Goal: Task Accomplishment & Management: Use online tool/utility

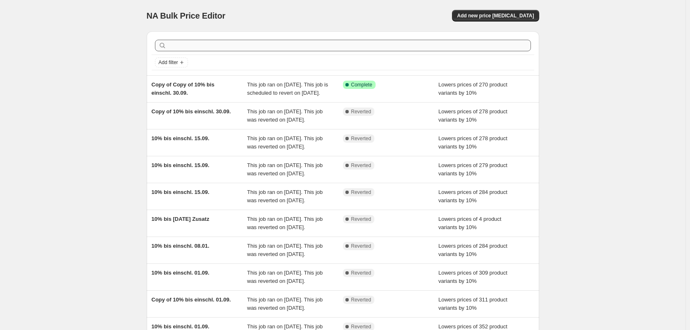
drag, startPoint x: 345, startPoint y: 52, endPoint x: 347, endPoint y: 47, distance: 5.0
click at [345, 52] on div at bounding box center [343, 45] width 383 height 18
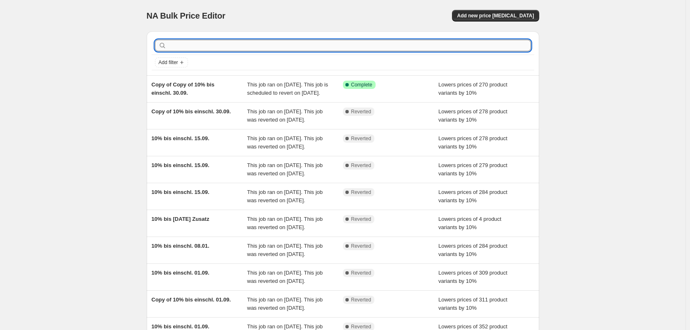
click at [347, 45] on input "text" at bounding box center [349, 46] width 363 height 12
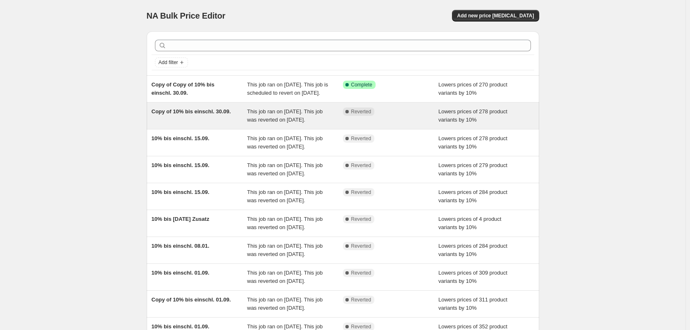
click at [179, 114] on span "Copy of 10% bis einschl. 30.09." at bounding box center [191, 111] width 79 height 6
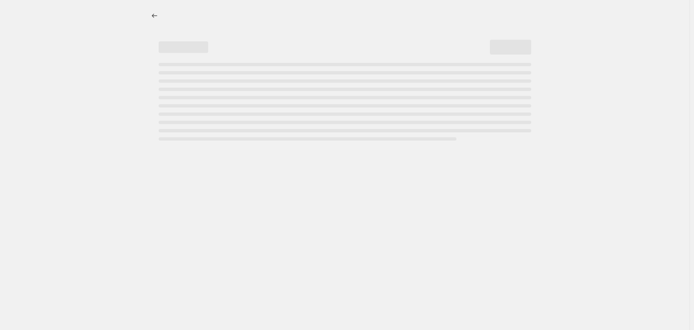
select select "percentage"
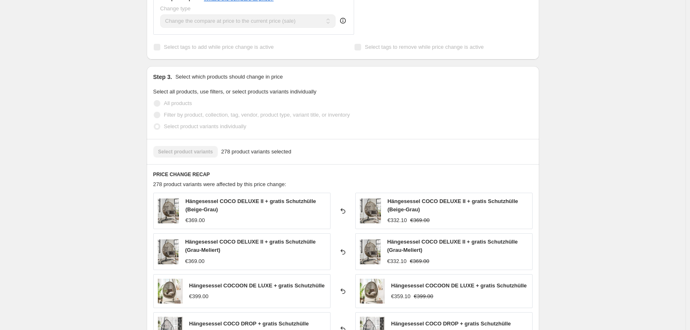
scroll to position [485, 0]
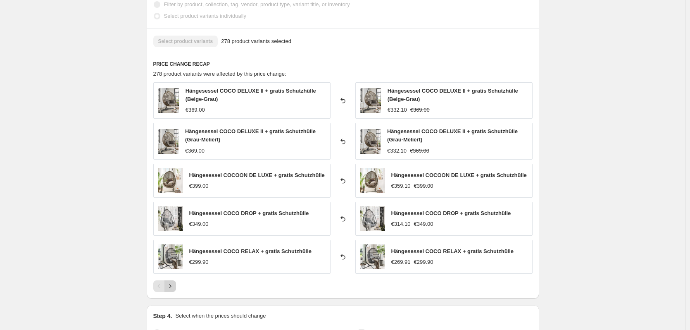
click at [174, 289] on icon "Next" at bounding box center [170, 286] width 8 height 8
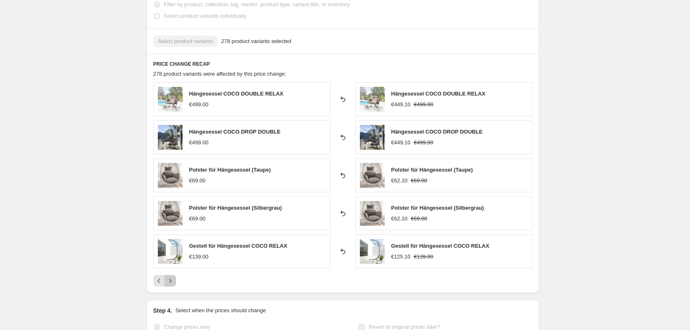
click at [169, 281] on icon "Next" at bounding box center [170, 281] width 8 height 8
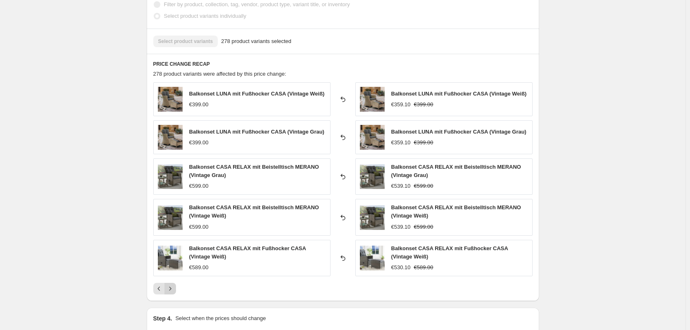
click at [174, 289] on icon "Next" at bounding box center [170, 288] width 8 height 8
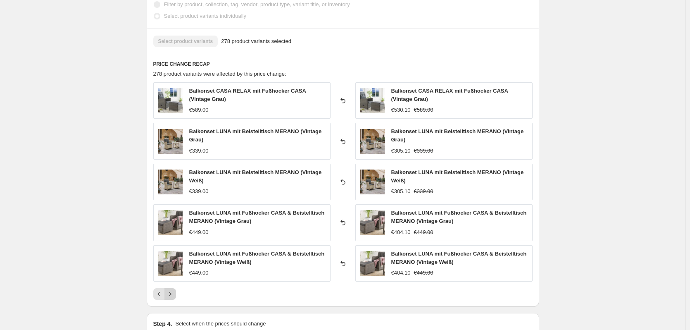
click at [174, 289] on button "Next" at bounding box center [171, 294] width 12 height 12
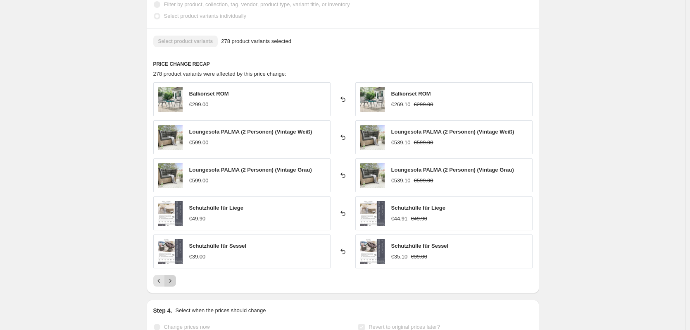
click at [174, 289] on div "PRICE CHANGE RECAP 278 product variants were affected by this price change: Bal…" at bounding box center [343, 173] width 393 height 239
click at [173, 285] on button "Next" at bounding box center [171, 281] width 12 height 12
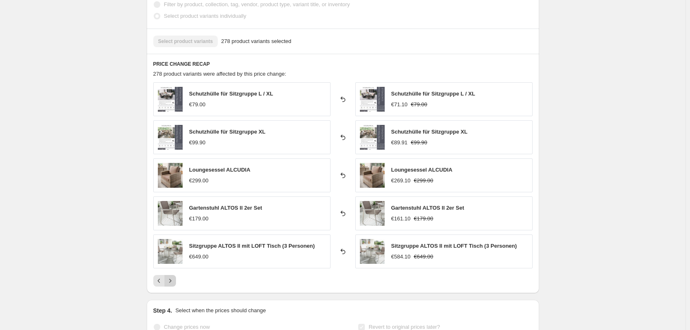
click at [173, 285] on button "Next" at bounding box center [171, 281] width 12 height 12
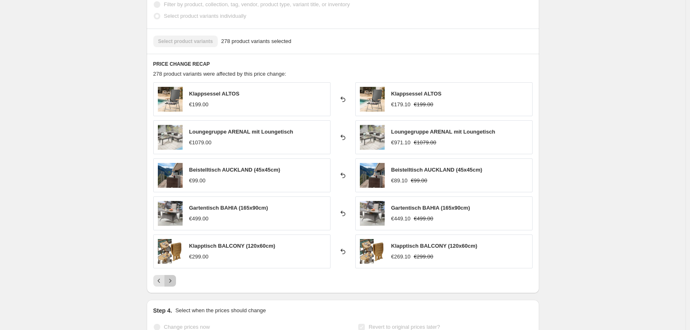
click at [173, 285] on button "Next" at bounding box center [171, 281] width 12 height 12
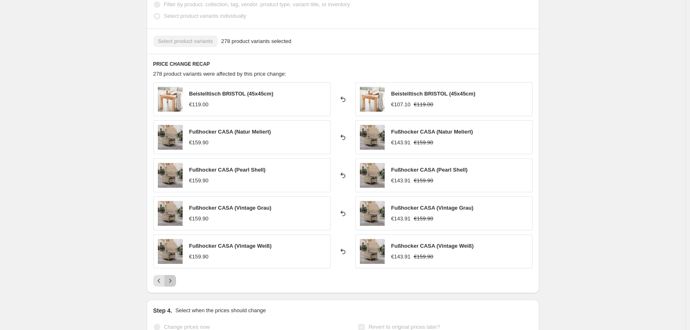
click at [173, 285] on button "Next" at bounding box center [171, 281] width 12 height 12
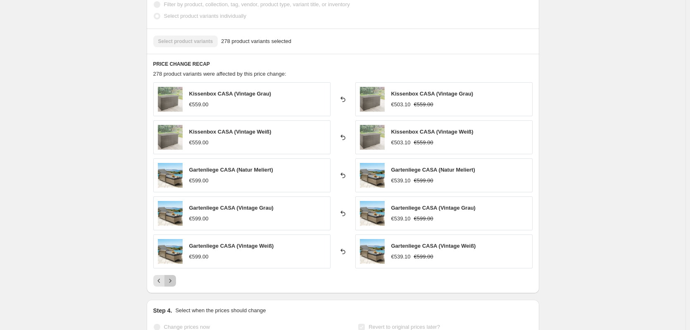
click at [173, 285] on button "Next" at bounding box center [171, 281] width 12 height 12
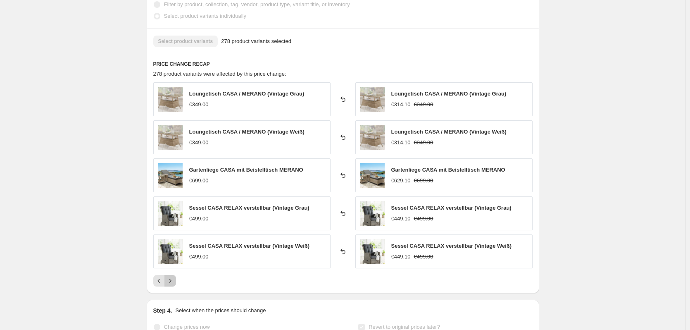
click at [173, 285] on button "Next" at bounding box center [171, 281] width 12 height 12
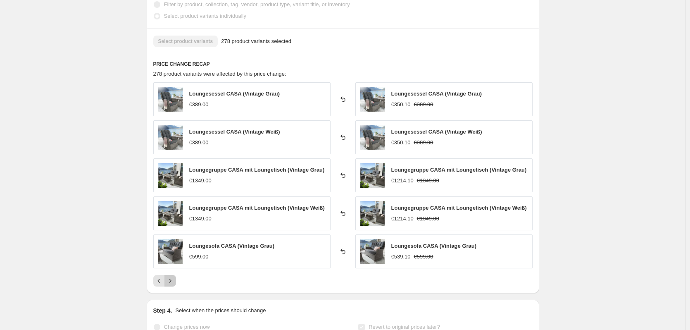
click at [173, 285] on button "Next" at bounding box center [171, 281] width 12 height 12
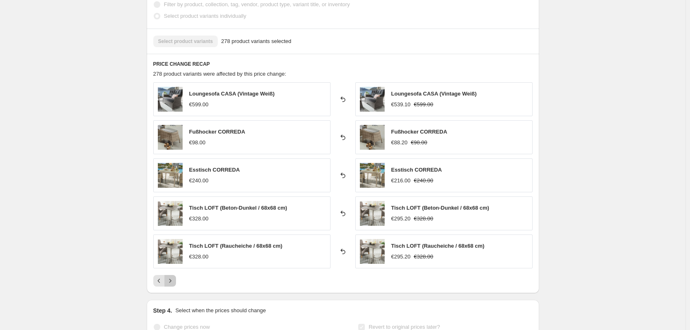
click at [173, 285] on button "Next" at bounding box center [171, 281] width 12 height 12
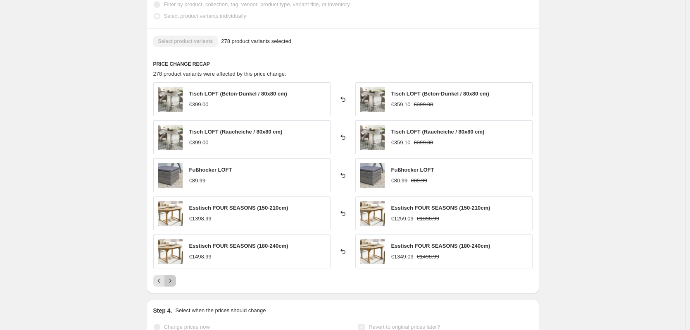
click at [173, 285] on button "Next" at bounding box center [171, 281] width 12 height 12
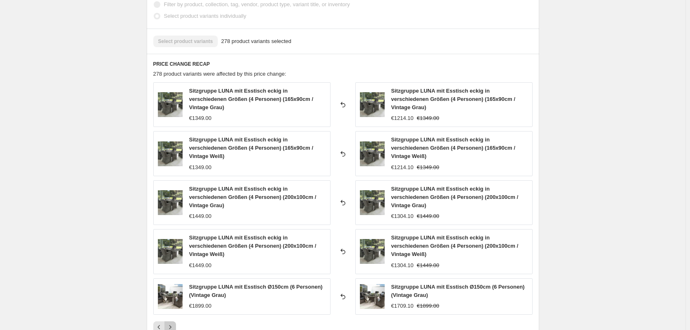
click at [172, 323] on icon "Next" at bounding box center [170, 327] width 8 height 8
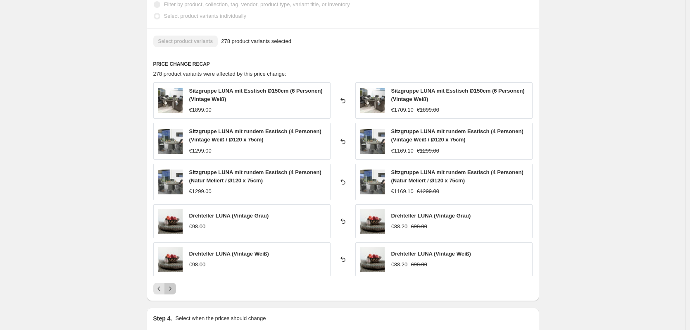
click at [172, 294] on button "Next" at bounding box center [171, 289] width 12 height 12
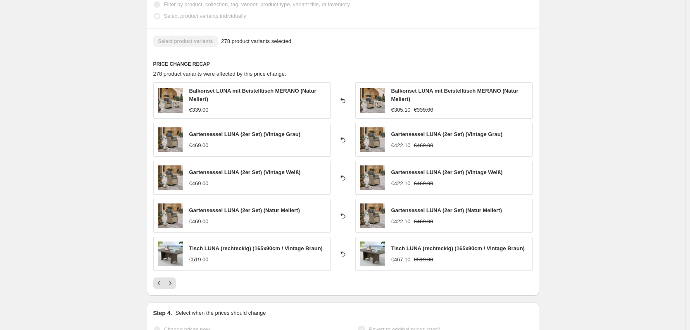
click at [172, 293] on div "PRICE CHANGE RECAP 278 product variants were affected by this price change: Bal…" at bounding box center [343, 175] width 393 height 242
click at [172, 290] on div "PRICE CHANGE RECAP 278 product variants were affected by this price change: Bal…" at bounding box center [343, 175] width 393 height 242
click at [173, 285] on icon "Next" at bounding box center [170, 283] width 8 height 8
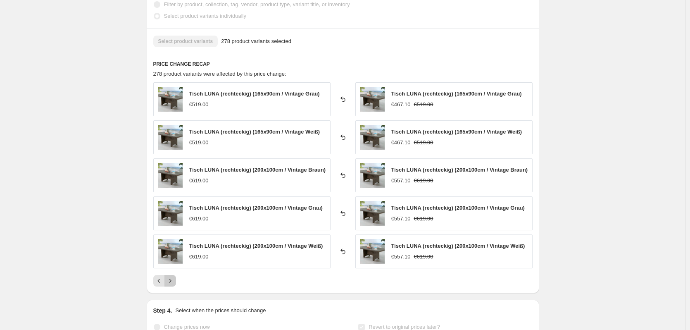
click at [174, 281] on icon "Next" at bounding box center [170, 281] width 8 height 8
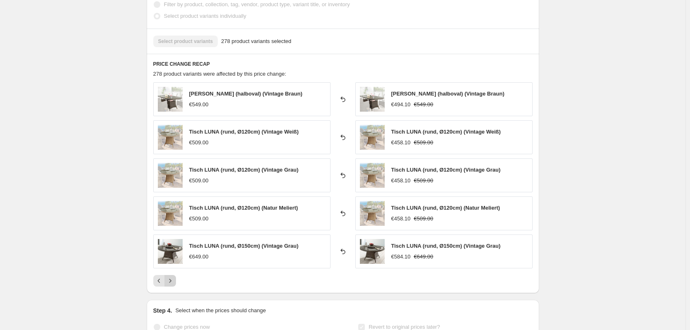
click at [174, 281] on icon "Next" at bounding box center [170, 281] width 8 height 8
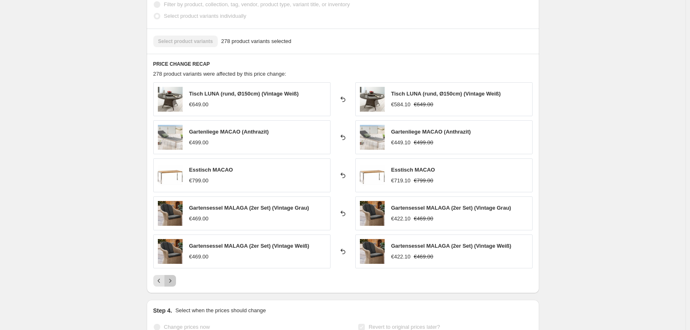
click at [174, 281] on icon "Next" at bounding box center [170, 281] width 8 height 8
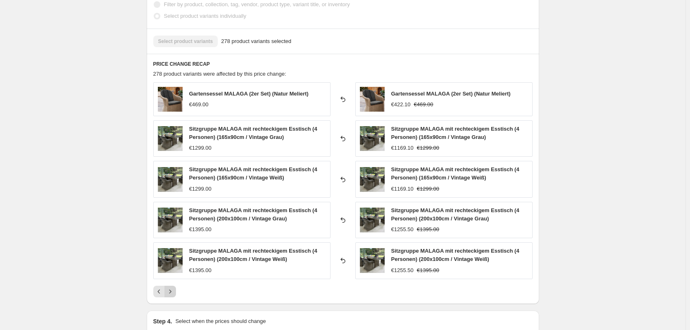
click at [174, 281] on div "Gartensessel MALAGA (2er Set) (Natur Meliert) €469.00 Reverted back Gartensesse…" at bounding box center [342, 189] width 379 height 215
click at [174, 291] on icon "Next" at bounding box center [170, 291] width 8 height 8
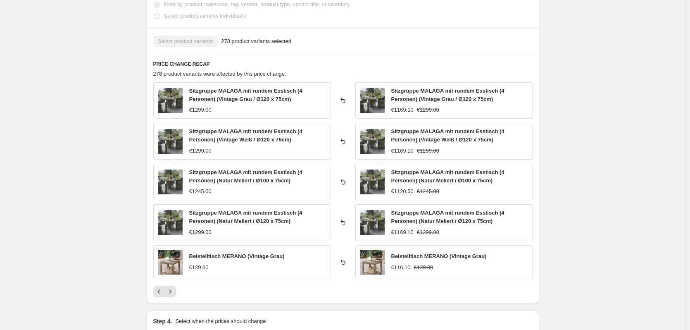
click at [173, 285] on div "Sitzgruppe MALAGA mit rundem Esstisch (4 Personen) (Vintage Grau / Ø120 x 75cm)…" at bounding box center [342, 189] width 379 height 215
click at [173, 292] on icon "Next" at bounding box center [170, 291] width 8 height 8
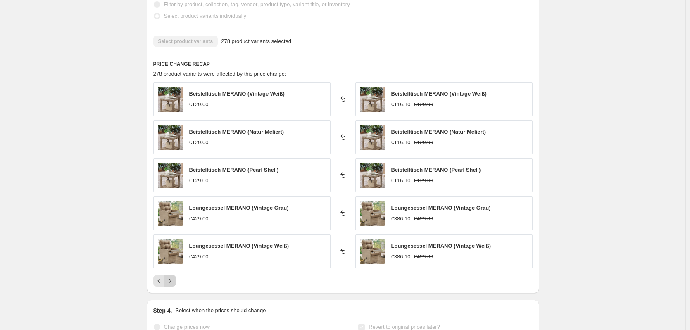
click at [171, 286] on button "Next" at bounding box center [171, 281] width 12 height 12
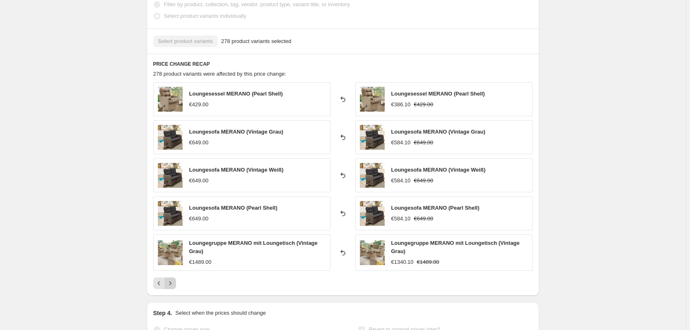
click at [171, 286] on icon "Next" at bounding box center [170, 283] width 8 height 8
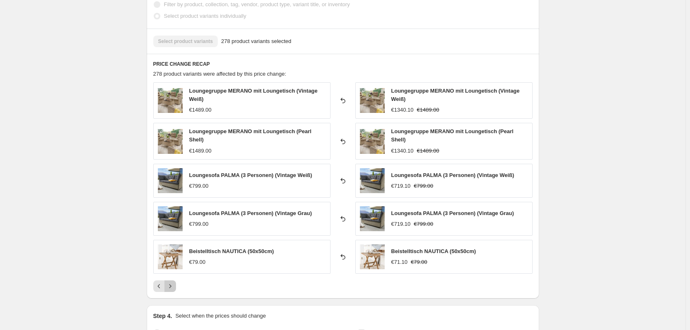
click at [171, 286] on icon "Next" at bounding box center [170, 286] width 8 height 8
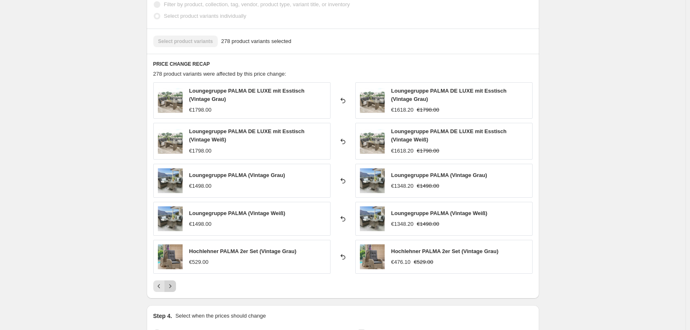
click at [171, 286] on icon "Next" at bounding box center [170, 286] width 8 height 8
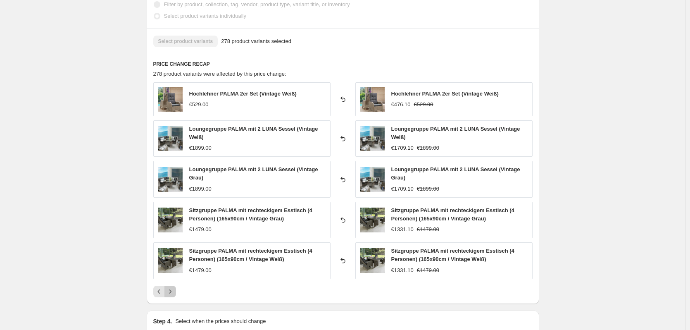
click at [171, 286] on button "Next" at bounding box center [171, 292] width 12 height 12
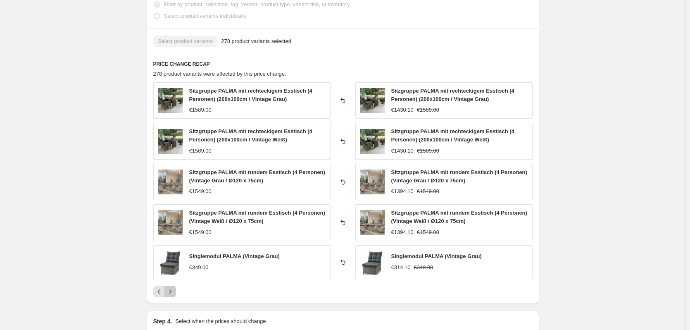
click at [171, 286] on button "Next" at bounding box center [171, 292] width 12 height 12
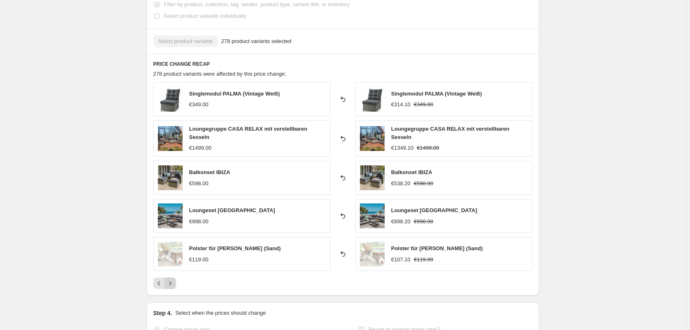
click at [171, 286] on button "Next" at bounding box center [171, 283] width 12 height 12
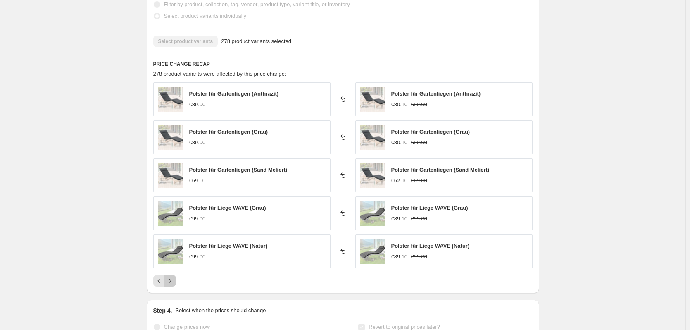
click at [171, 286] on button "Next" at bounding box center [171, 281] width 12 height 12
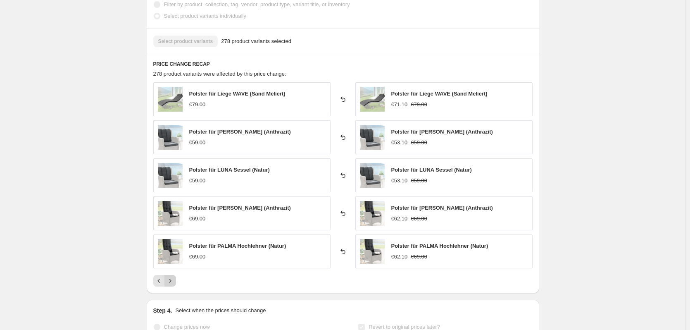
click at [171, 286] on button "Next" at bounding box center [171, 281] width 12 height 12
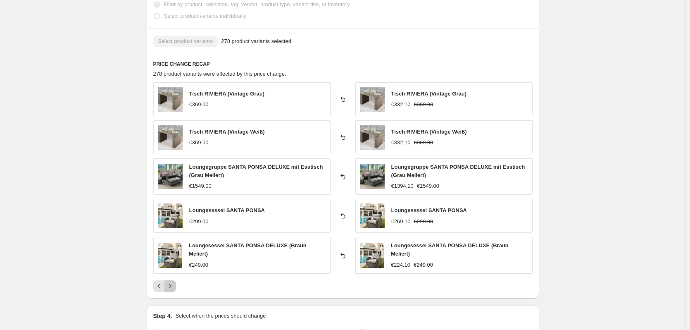
click at [171, 286] on icon "Next" at bounding box center [170, 286] width 8 height 8
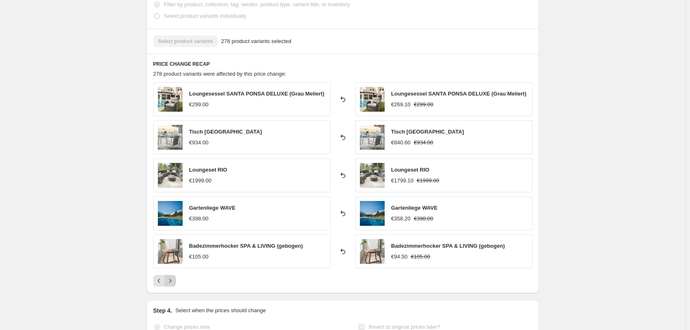
click at [171, 286] on button "Next" at bounding box center [171, 281] width 12 height 12
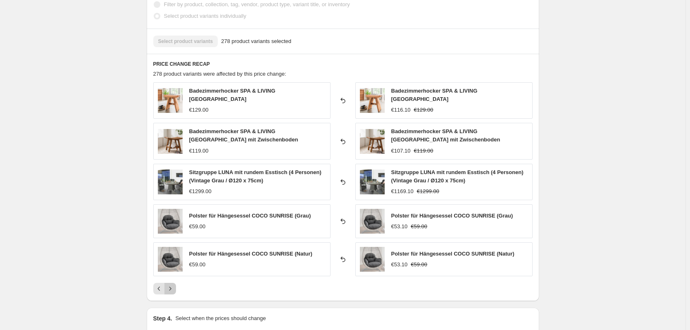
click at [171, 286] on icon "Next" at bounding box center [170, 288] width 8 height 8
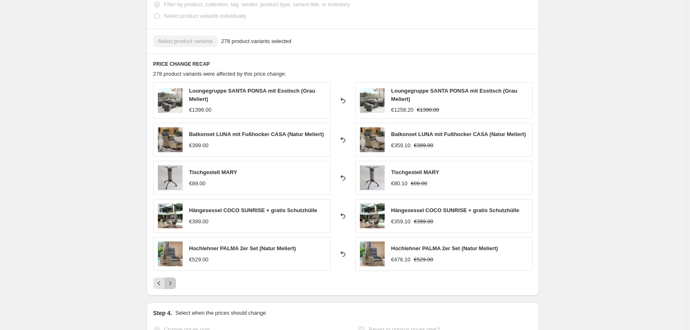
click at [171, 286] on icon "Next" at bounding box center [170, 283] width 8 height 8
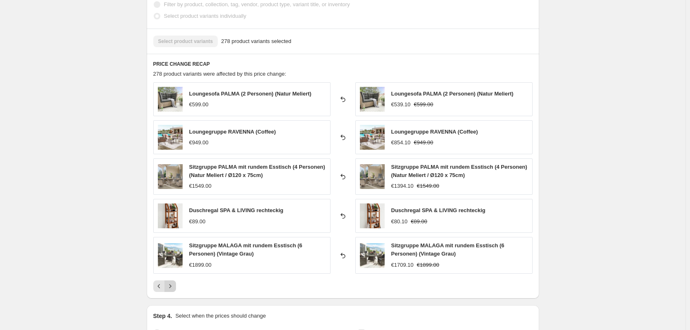
click at [171, 286] on icon "Next" at bounding box center [170, 286] width 8 height 8
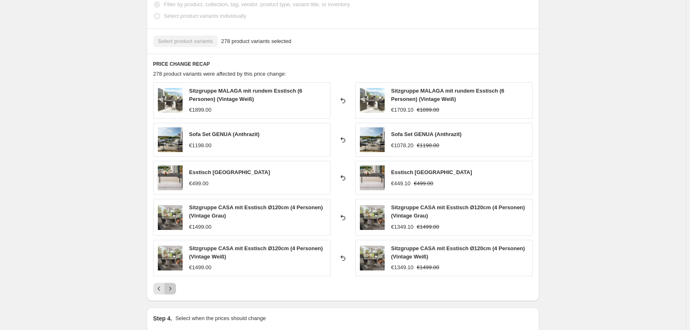
click at [170, 286] on icon "Next" at bounding box center [170, 288] width 8 height 8
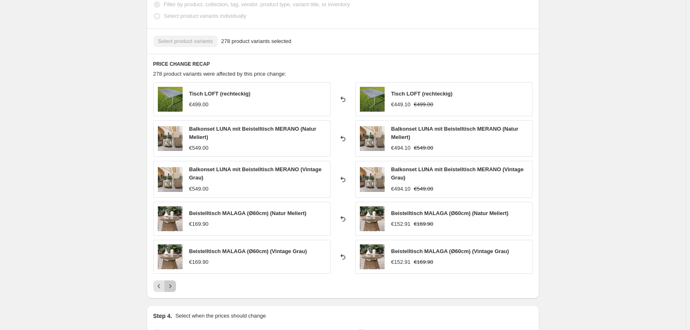
click at [170, 286] on icon "Next" at bounding box center [170, 286] width 8 height 8
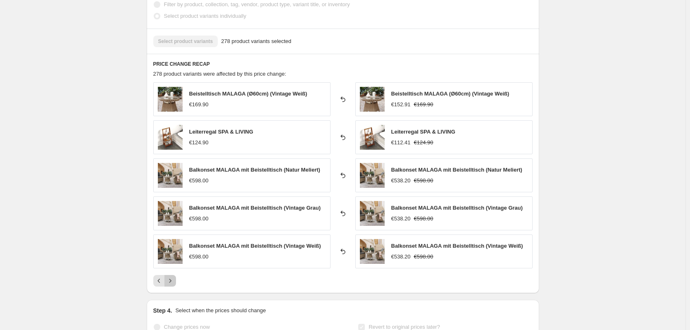
click at [170, 286] on button "Next" at bounding box center [171, 281] width 12 height 12
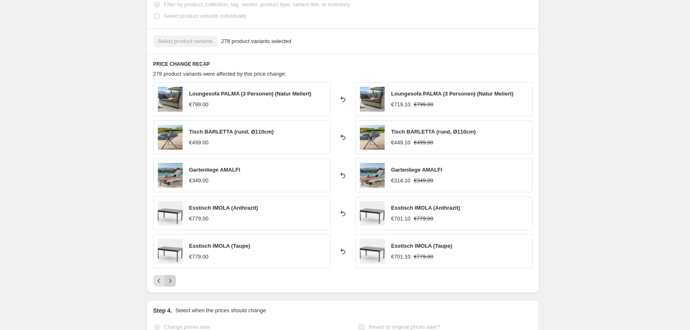
click at [169, 283] on icon "Next" at bounding box center [170, 281] width 8 height 8
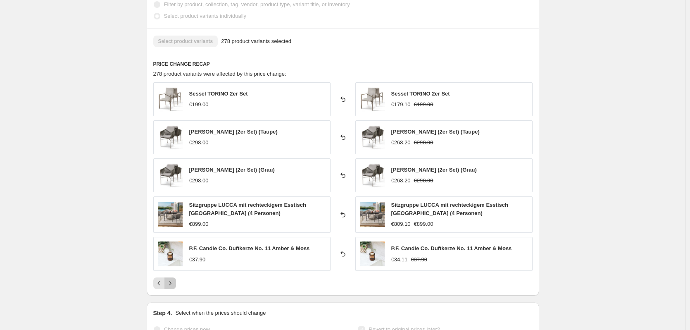
click at [169, 283] on icon "Next" at bounding box center [170, 283] width 8 height 8
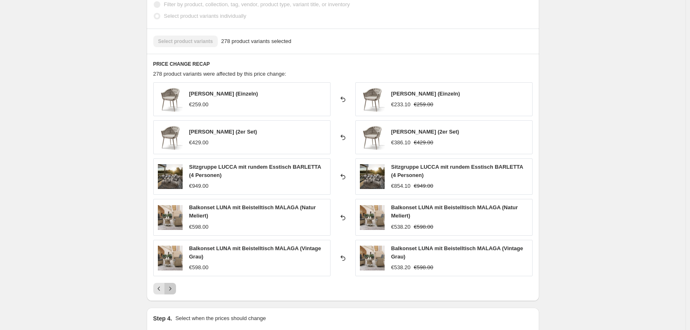
click at [169, 283] on button "Next" at bounding box center [171, 289] width 12 height 12
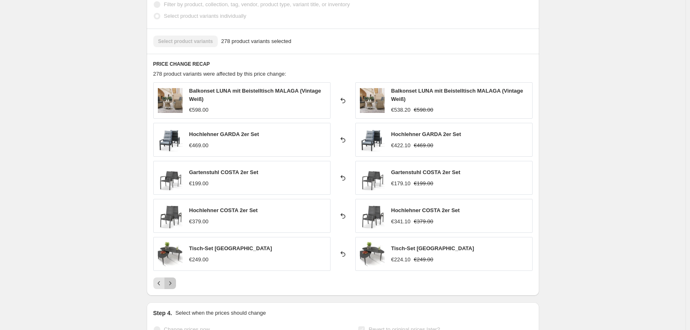
click at [169, 283] on icon "Next" at bounding box center [170, 283] width 8 height 8
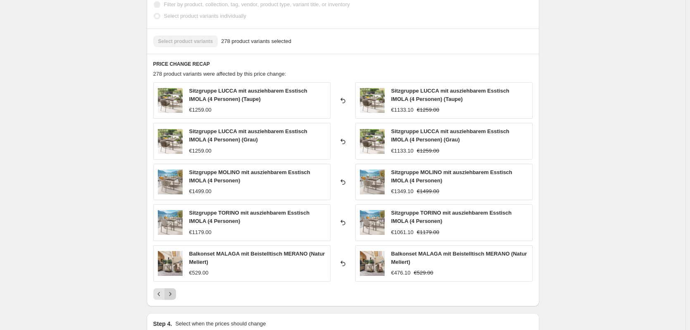
click at [169, 294] on icon "Next" at bounding box center [170, 294] width 8 height 8
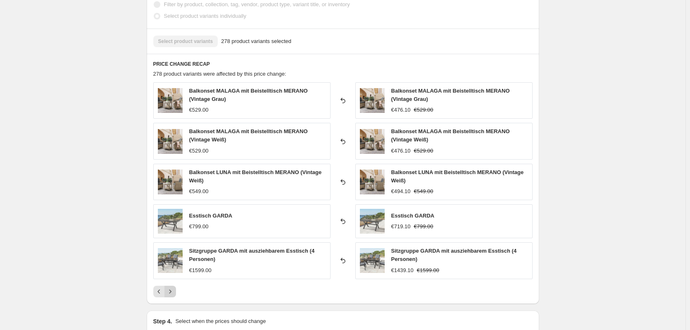
click at [170, 294] on icon "Next" at bounding box center [170, 291] width 8 height 8
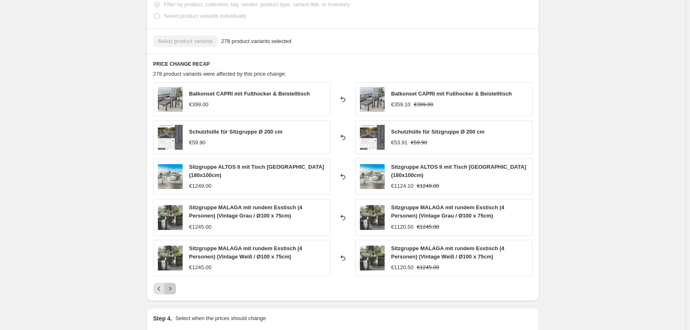
click at [170, 294] on button "Next" at bounding box center [171, 289] width 12 height 12
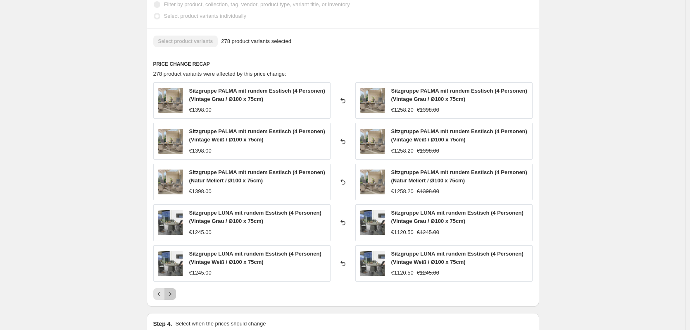
click at [170, 294] on icon "Next" at bounding box center [170, 294] width 8 height 8
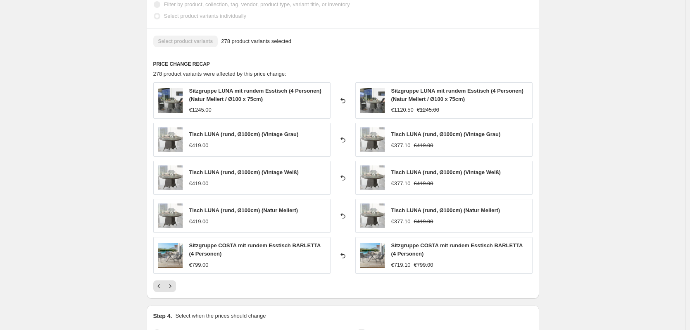
click at [170, 294] on div "PRICE CHANGE RECAP 278 product variants were affected by this price change: Sit…" at bounding box center [343, 176] width 393 height 245
click at [170, 291] on div "PRICE CHANGE RECAP 278 product variants were affected by this price change: Sit…" at bounding box center [343, 176] width 393 height 245
click at [171, 288] on icon "Next" at bounding box center [170, 286] width 8 height 8
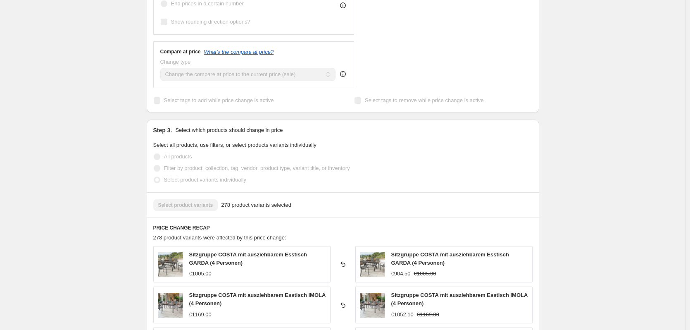
scroll to position [0, 0]
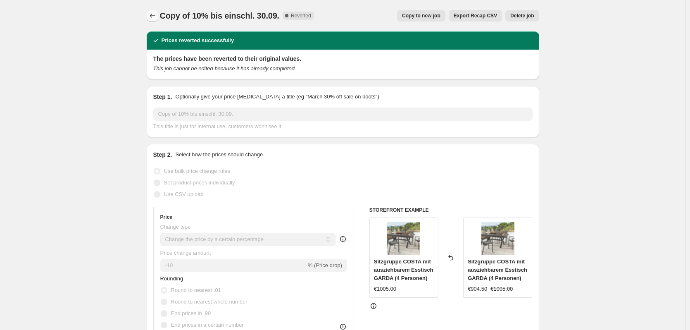
click at [158, 16] on button "Price change jobs" at bounding box center [153, 16] width 12 height 12
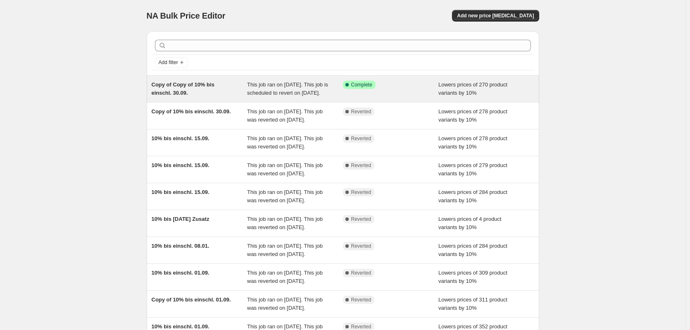
click at [197, 97] on div "Copy of Copy of 10% bis einschl. 30.09." at bounding box center [200, 89] width 96 height 17
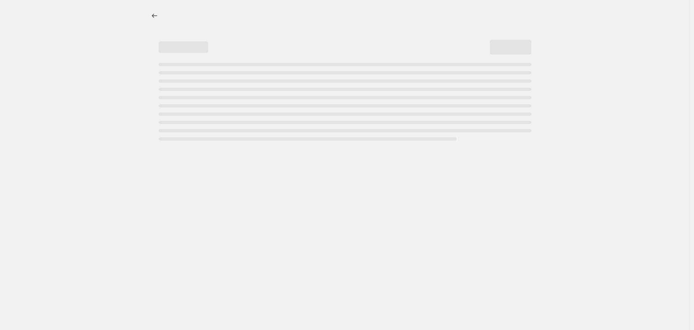
select select "percentage"
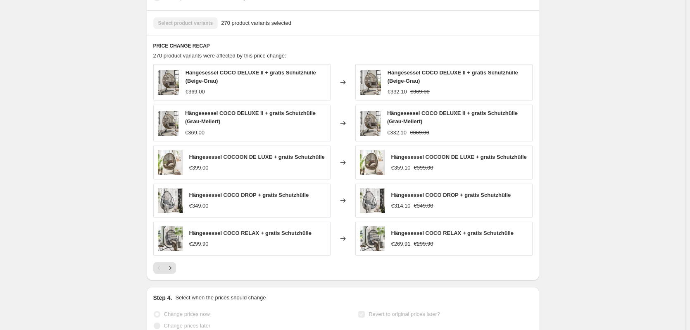
scroll to position [517, 0]
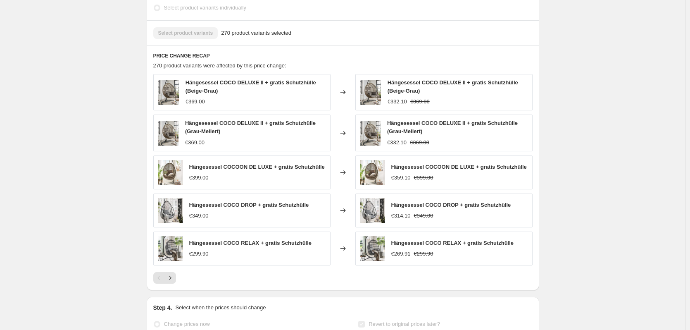
click at [174, 282] on icon "Next" at bounding box center [170, 278] width 8 height 8
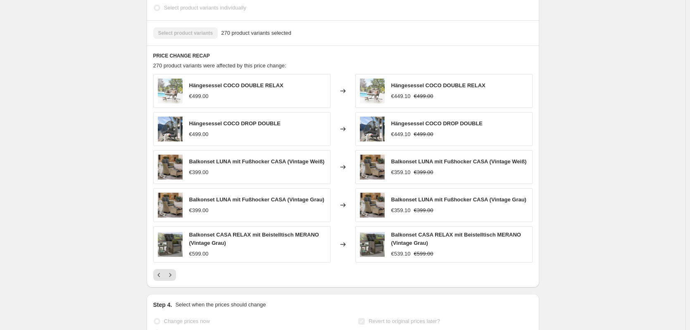
click at [174, 279] on icon "Next" at bounding box center [170, 275] width 8 height 8
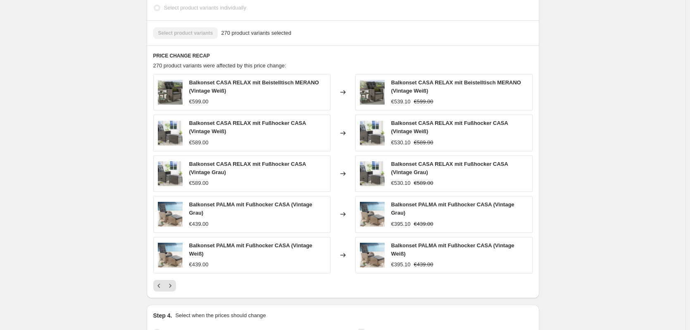
click at [174, 287] on button "Next" at bounding box center [171, 286] width 12 height 12
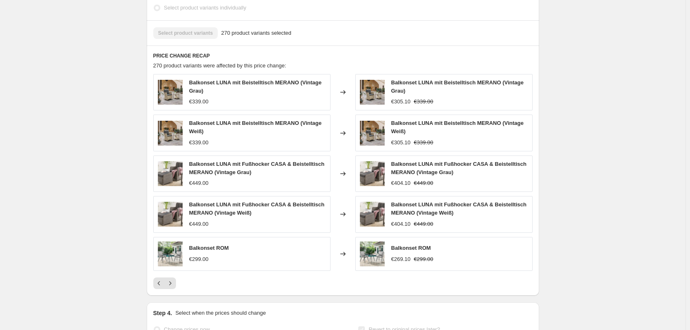
click at [174, 287] on button "Next" at bounding box center [171, 283] width 12 height 12
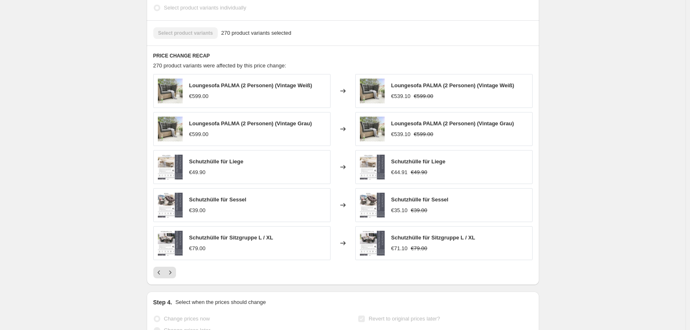
click at [174, 285] on div "PRICE CHANGE RECAP 270 product variants were affected by this price change: Lou…" at bounding box center [343, 164] width 393 height 239
click at [174, 277] on icon "Next" at bounding box center [170, 272] width 8 height 8
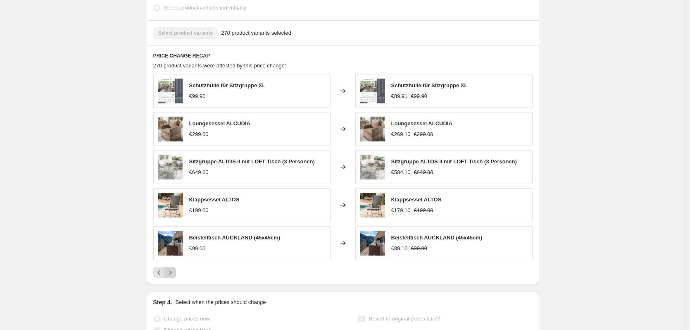
click at [174, 277] on icon "Next" at bounding box center [170, 272] width 8 height 8
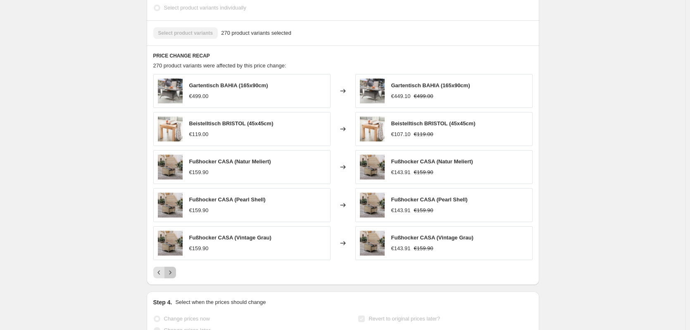
click at [174, 277] on icon "Next" at bounding box center [170, 272] width 8 height 8
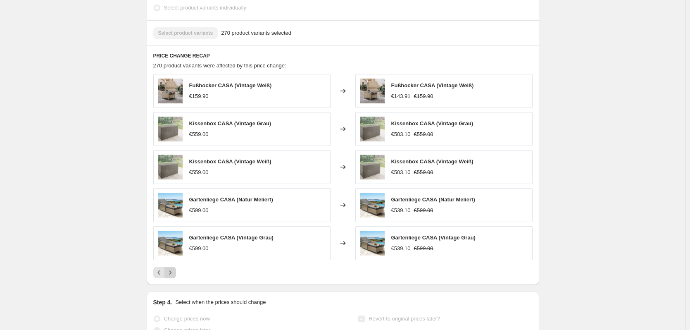
click at [174, 277] on icon "Next" at bounding box center [170, 272] width 8 height 8
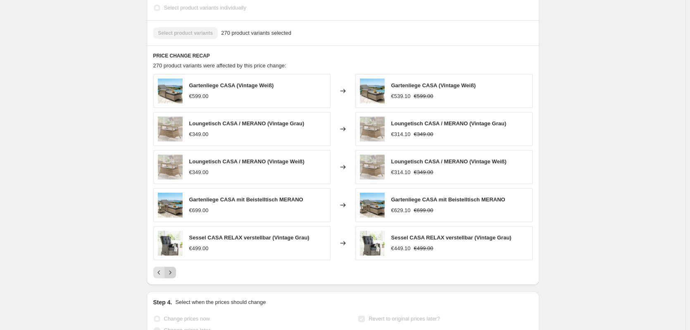
click at [174, 277] on icon "Next" at bounding box center [170, 272] width 8 height 8
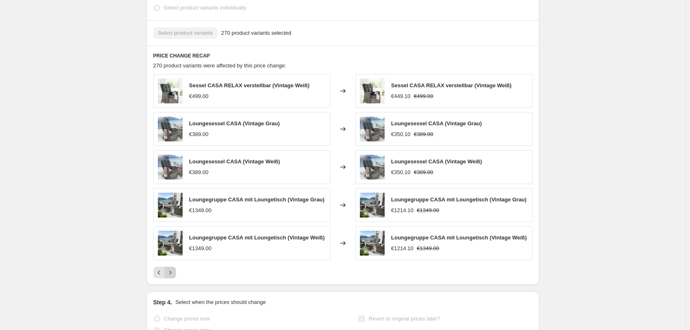
click at [174, 277] on icon "Next" at bounding box center [170, 272] width 8 height 8
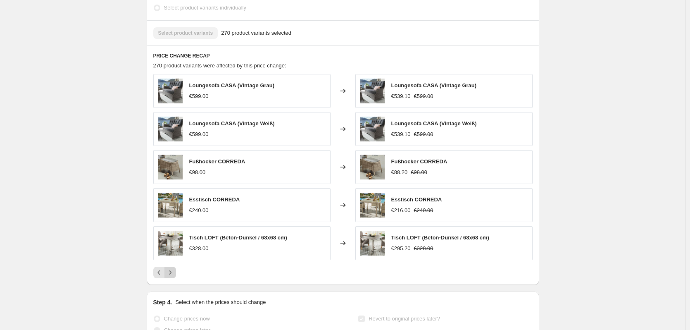
click at [174, 277] on icon "Next" at bounding box center [170, 272] width 8 height 8
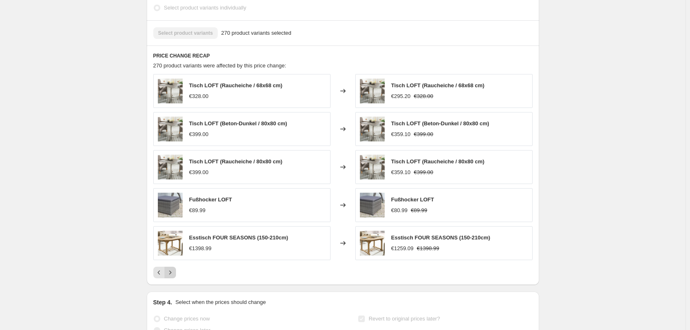
click at [174, 277] on icon "Next" at bounding box center [170, 272] width 8 height 8
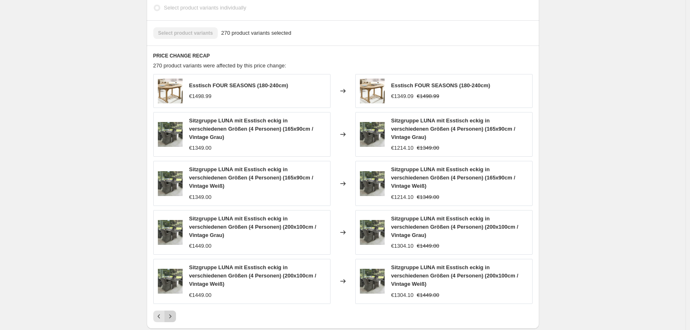
click at [174, 284] on div "Esstisch FOUR SEASONS (180-240cm) €1498.99 Changed to Esstisch FOUR SEASONS (18…" at bounding box center [342, 198] width 379 height 248
click at [173, 310] on button "Next" at bounding box center [171, 316] width 12 height 12
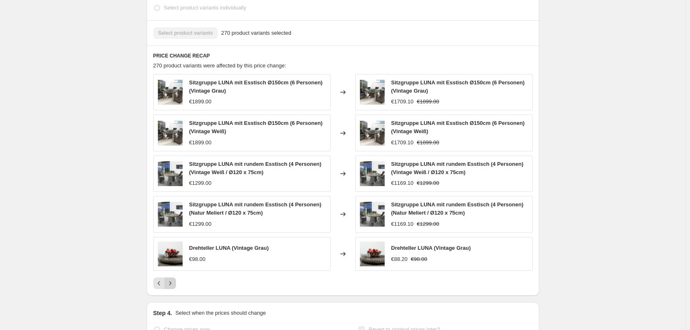
click at [171, 287] on icon "Next" at bounding box center [170, 283] width 8 height 8
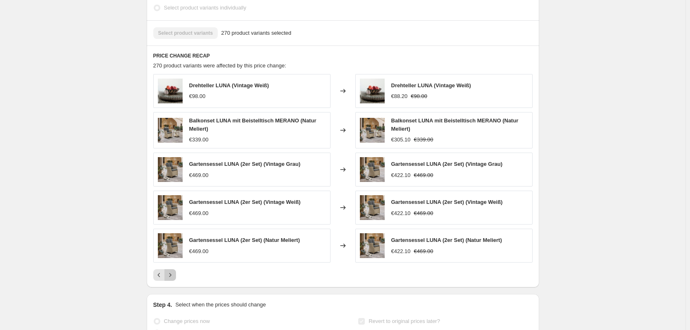
click at [171, 281] on button "Next" at bounding box center [171, 275] width 12 height 12
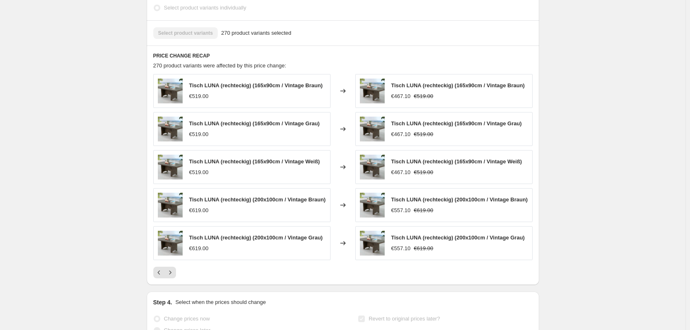
click at [171, 285] on div "PRICE CHANGE RECAP 270 product variants were affected by this price change: Tis…" at bounding box center [343, 164] width 393 height 239
click at [171, 277] on icon "Next" at bounding box center [170, 272] width 8 height 8
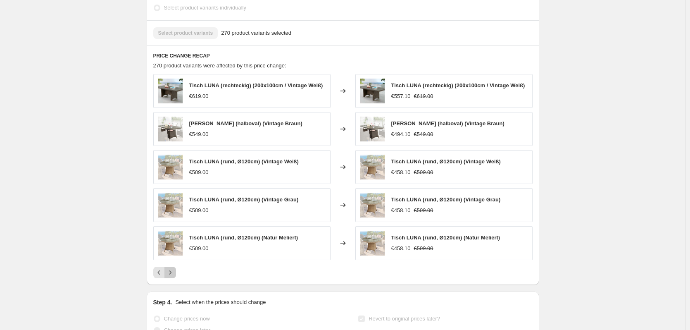
click at [172, 277] on icon "Next" at bounding box center [170, 272] width 8 height 8
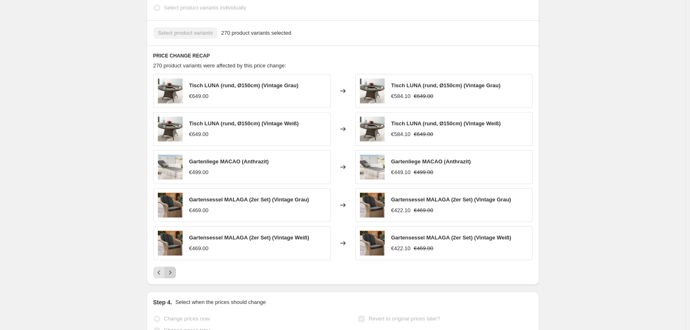
click at [172, 277] on icon "Next" at bounding box center [170, 272] width 8 height 8
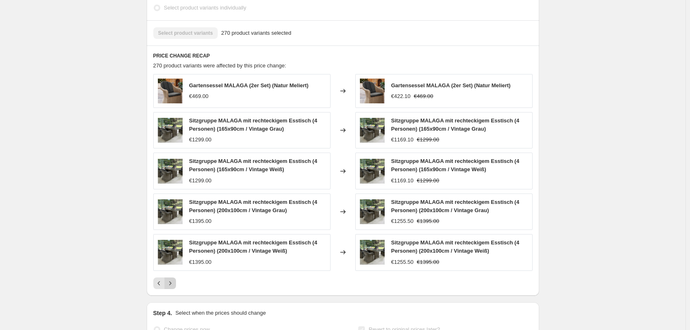
click at [172, 280] on div "Gartensessel MALAGA (2er Set) (Natur Meliert) €469.00 Changed to Gartensessel M…" at bounding box center [342, 181] width 379 height 215
click at [171, 287] on icon "Next" at bounding box center [170, 283] width 8 height 8
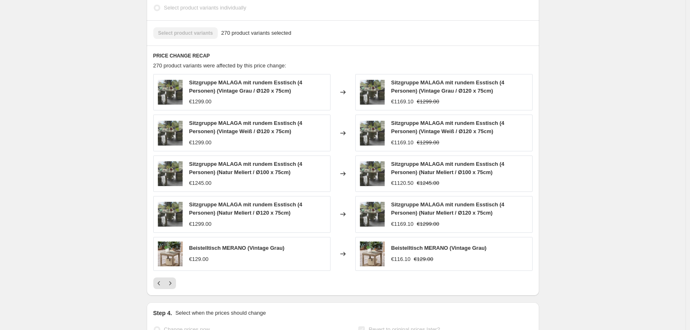
click at [171, 287] on icon "Next" at bounding box center [170, 283] width 8 height 8
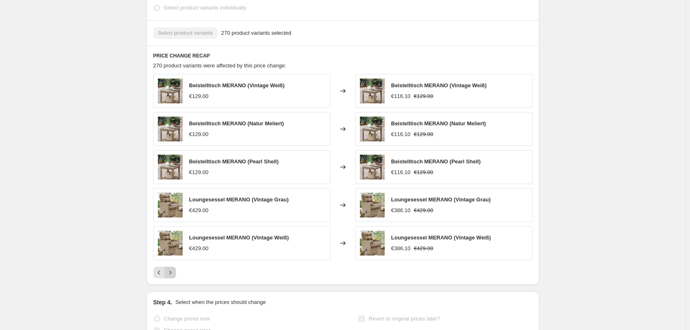
click at [172, 277] on icon "Next" at bounding box center [170, 272] width 8 height 8
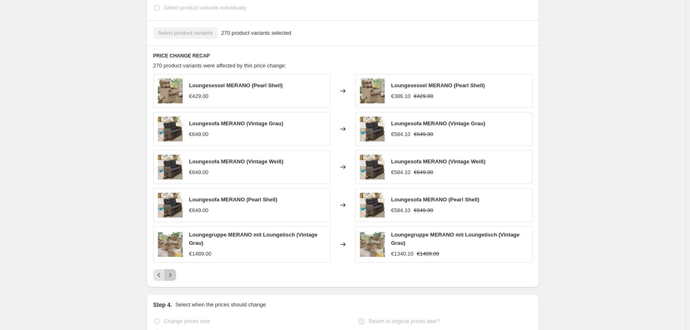
click at [172, 279] on icon "Next" at bounding box center [170, 275] width 8 height 8
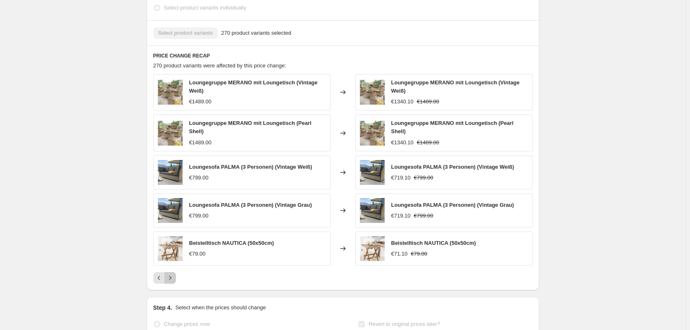
click at [172, 281] on icon "Next" at bounding box center [170, 278] width 8 height 8
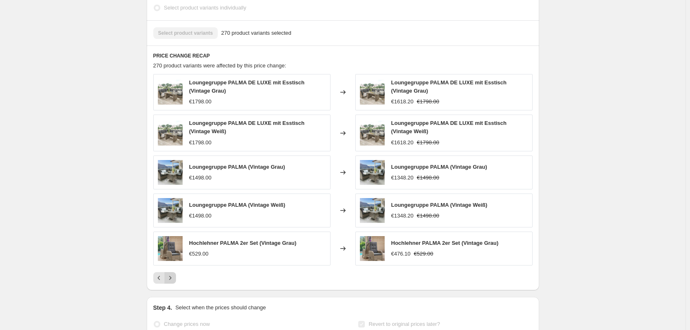
click at [172, 281] on button "Next" at bounding box center [171, 278] width 12 height 12
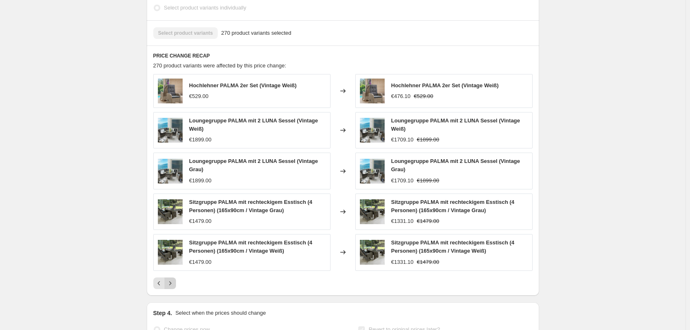
click at [172, 281] on div "Hochlehner PALMA 2er Set (Vintage Weiß) €529.00 Changed to Hochlehner PALMA 2er…" at bounding box center [342, 181] width 379 height 215
click at [172, 287] on icon "Next" at bounding box center [170, 283] width 8 height 8
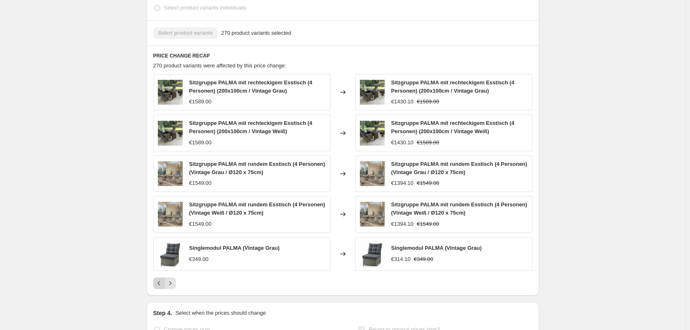
click at [163, 287] on icon "Previous" at bounding box center [159, 283] width 8 height 8
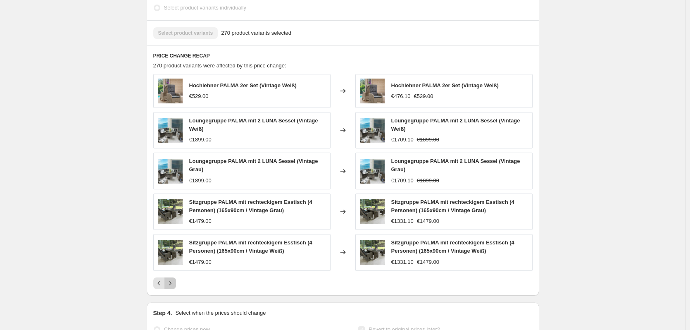
click at [172, 287] on icon "Next" at bounding box center [170, 283] width 8 height 8
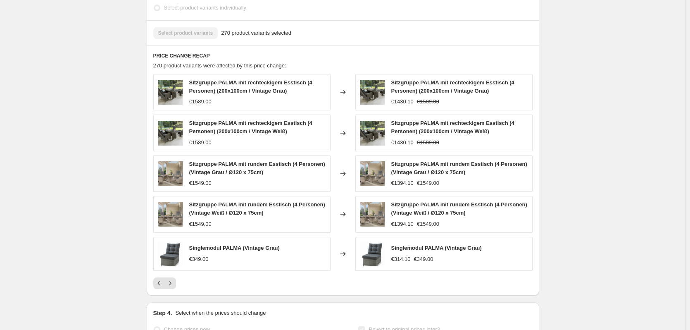
click at [172, 287] on icon "Next" at bounding box center [170, 283] width 8 height 8
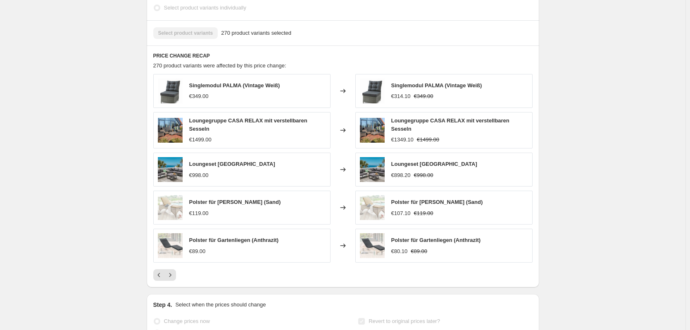
click at [172, 288] on div "PRICE CHANGE RECAP 270 product variants were affected by this price change: Sin…" at bounding box center [343, 166] width 393 height 242
click at [173, 288] on div "PRICE CHANGE RECAP 270 product variants were affected by this price change: Sin…" at bounding box center [343, 166] width 393 height 242
click at [174, 281] on button "Next" at bounding box center [171, 275] width 12 height 12
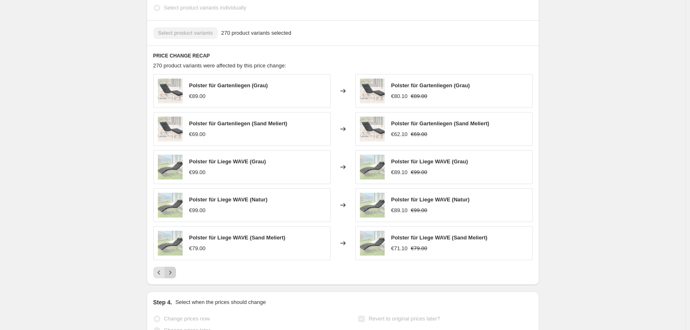
click at [174, 277] on icon "Next" at bounding box center [170, 272] width 8 height 8
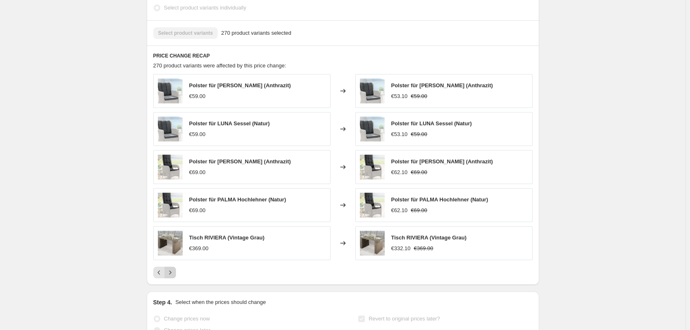
click at [172, 277] on icon "Next" at bounding box center [170, 272] width 8 height 8
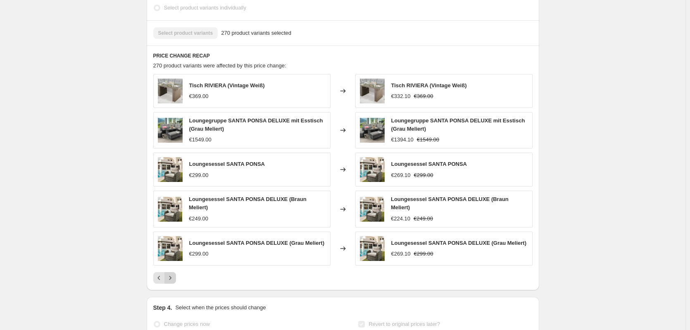
click at [172, 282] on icon "Next" at bounding box center [170, 278] width 8 height 8
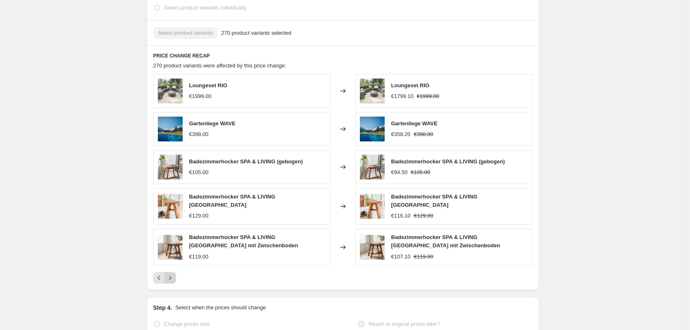
click at [172, 282] on icon "Next" at bounding box center [170, 278] width 8 height 8
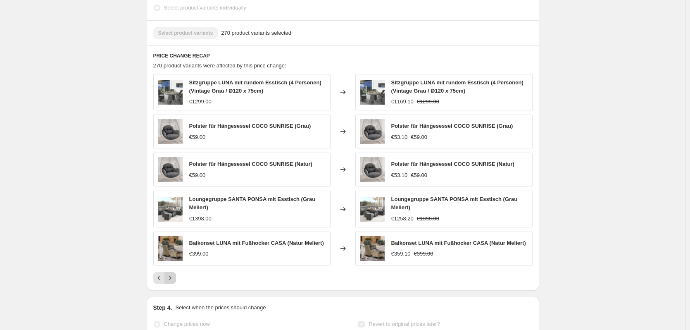
click at [171, 282] on icon "Next" at bounding box center [170, 278] width 8 height 8
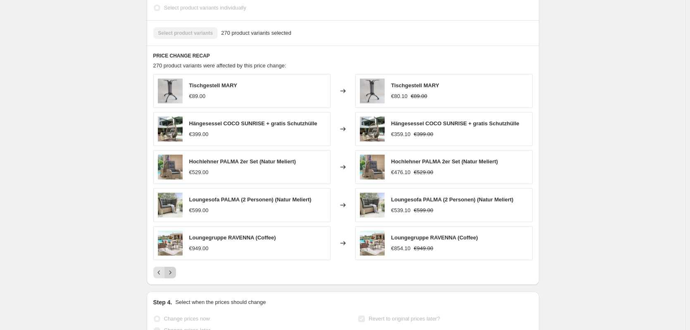
click at [171, 277] on icon "Next" at bounding box center [170, 272] width 8 height 8
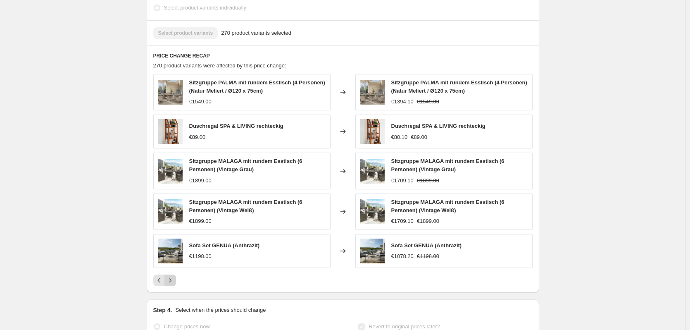
click at [171, 283] on button "Next" at bounding box center [171, 280] width 12 height 12
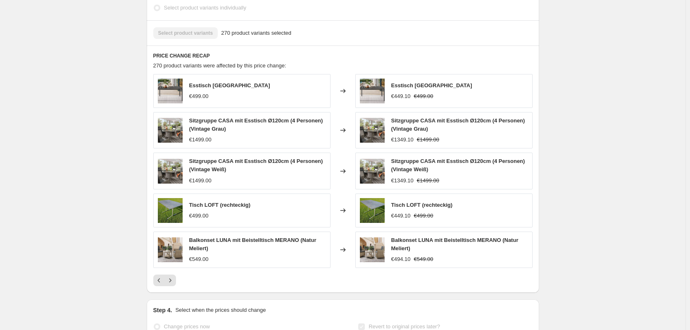
click at [160, 284] on icon "Previous" at bounding box center [159, 280] width 8 height 8
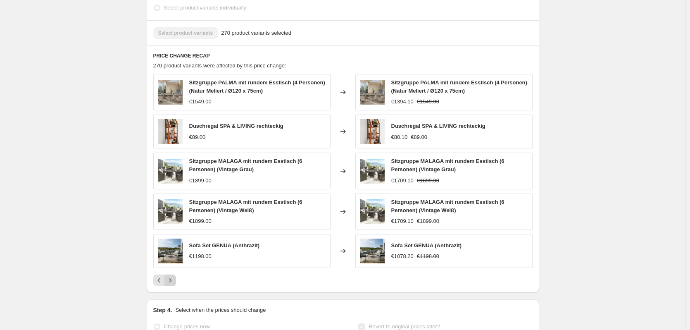
click at [173, 284] on icon "Next" at bounding box center [170, 280] width 8 height 8
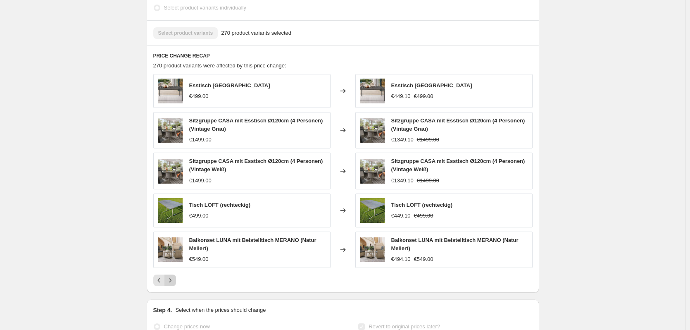
click at [173, 284] on icon "Next" at bounding box center [170, 280] width 8 height 8
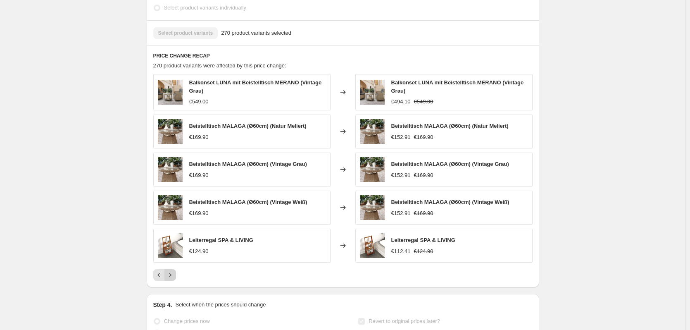
click at [173, 279] on icon "Next" at bounding box center [170, 275] width 8 height 8
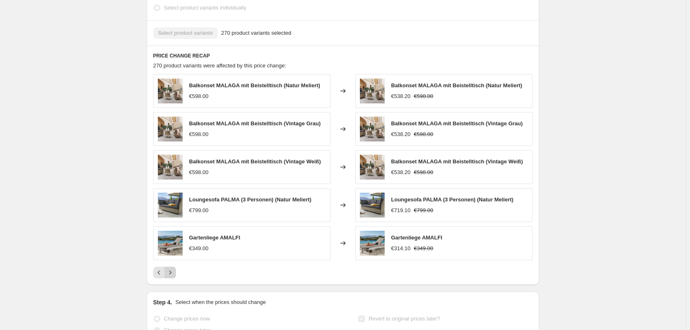
click at [173, 278] on button "Next" at bounding box center [171, 273] width 12 height 12
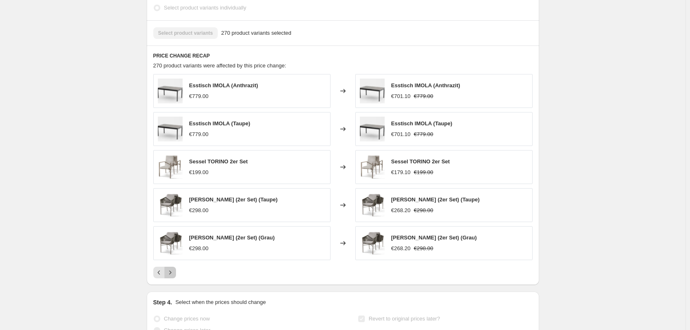
click at [173, 278] on button "Next" at bounding box center [171, 273] width 12 height 12
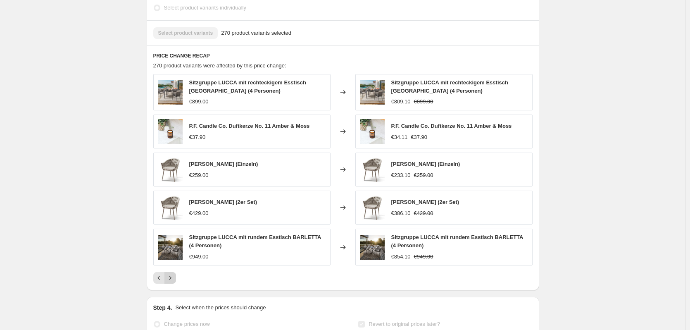
click at [173, 282] on icon "Next" at bounding box center [170, 278] width 8 height 8
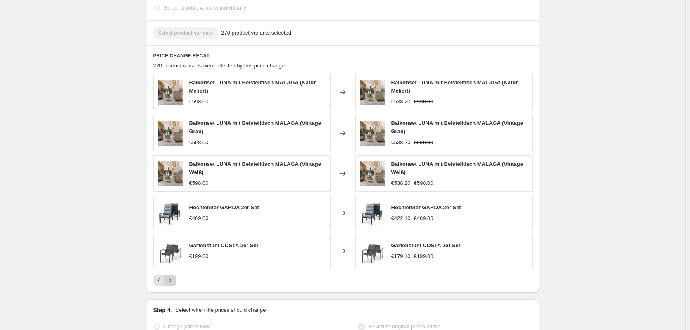
click at [172, 284] on button "Next" at bounding box center [171, 280] width 12 height 12
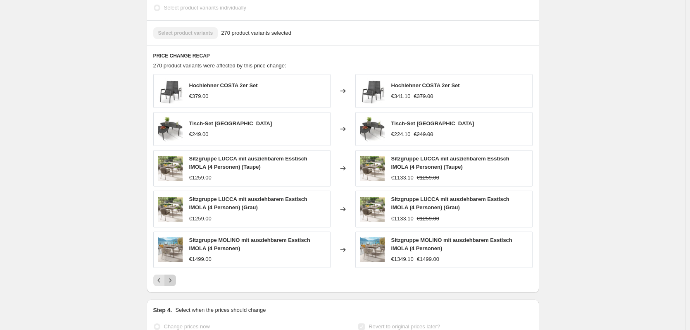
click at [171, 282] on icon "Next" at bounding box center [170, 280] width 2 height 4
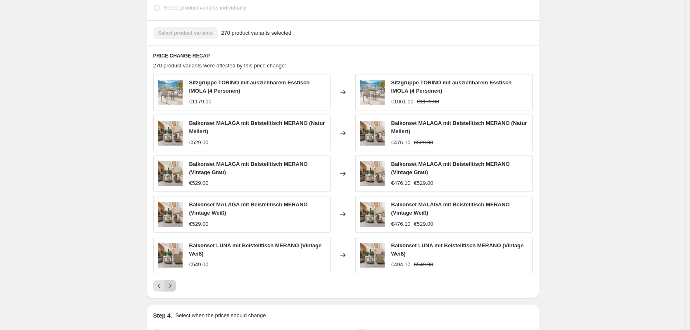
click at [172, 290] on icon "Next" at bounding box center [170, 285] width 8 height 8
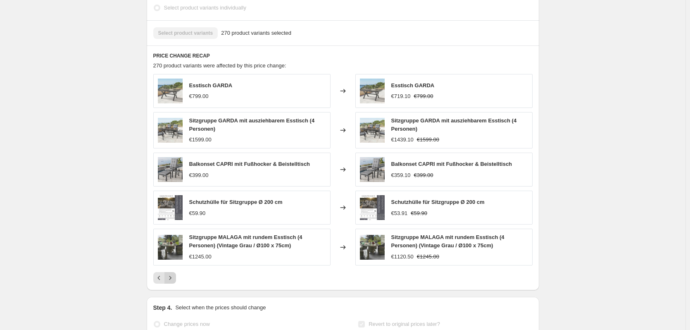
click at [172, 282] on icon "Next" at bounding box center [170, 278] width 8 height 8
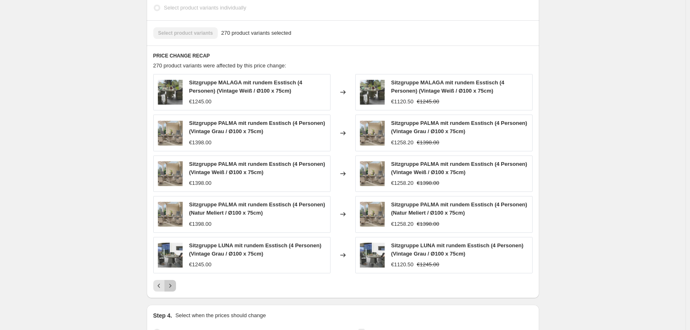
click at [172, 288] on button "Next" at bounding box center [171, 286] width 12 height 12
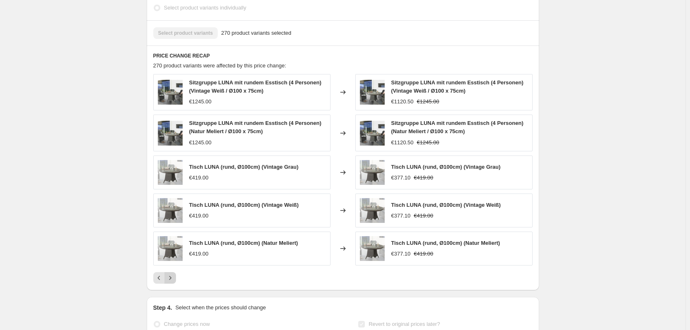
click at [172, 282] on icon "Next" at bounding box center [170, 278] width 8 height 8
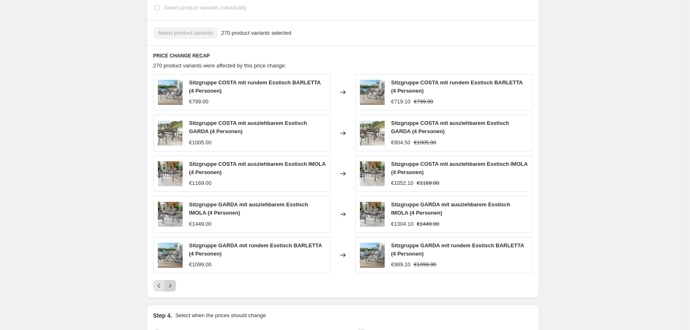
click at [174, 290] on icon "Next" at bounding box center [170, 285] width 8 height 8
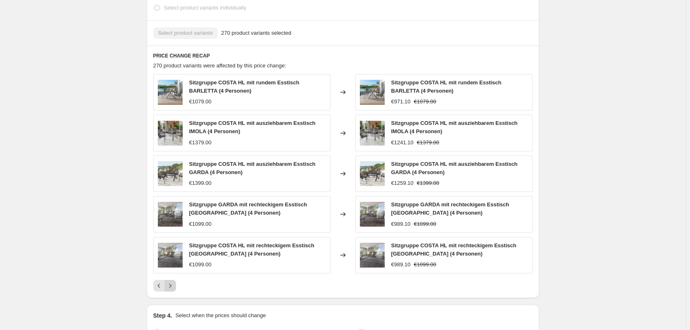
click at [174, 290] on icon "Next" at bounding box center [170, 285] width 8 height 8
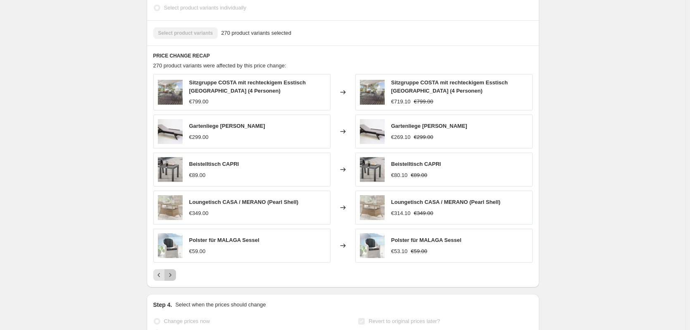
click at [171, 277] on icon "Next" at bounding box center [170, 275] width 2 height 4
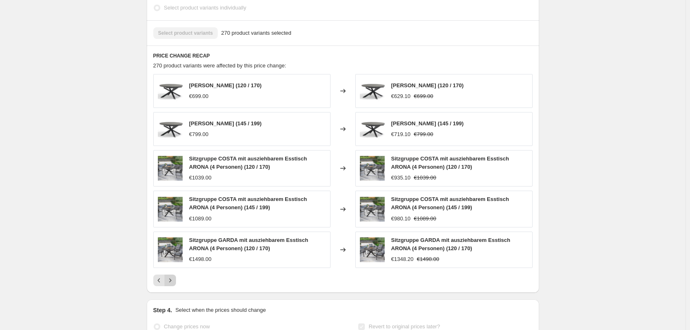
click at [170, 284] on icon "Next" at bounding box center [170, 280] width 8 height 8
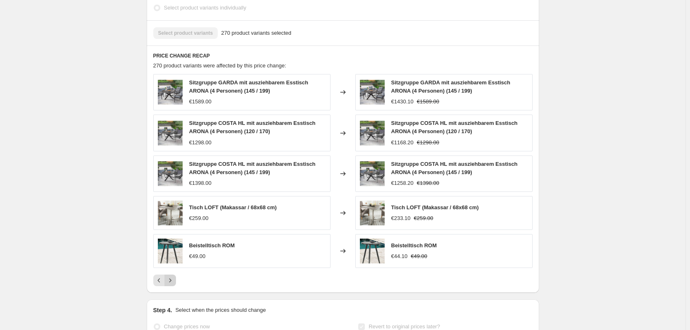
click at [172, 285] on button "Next" at bounding box center [171, 280] width 12 height 12
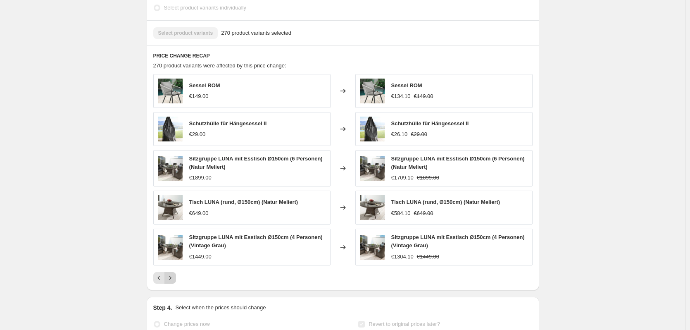
click at [172, 282] on icon "Next" at bounding box center [170, 278] width 8 height 8
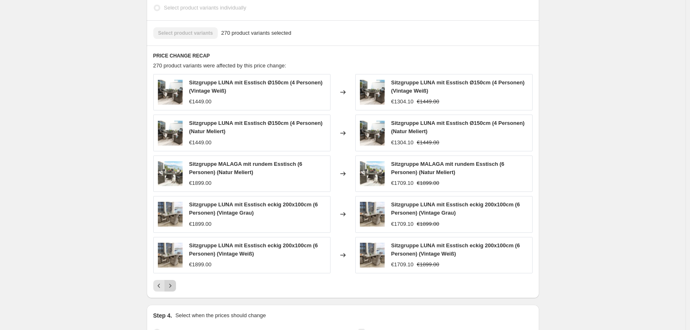
click at [172, 285] on div "Sitzgruppe LUNA mit Esstisch Ø150cm (4 Personen) (Vintage Weiß) €1449.00 Change…" at bounding box center [342, 182] width 379 height 217
click at [169, 290] on icon "Next" at bounding box center [170, 285] width 8 height 8
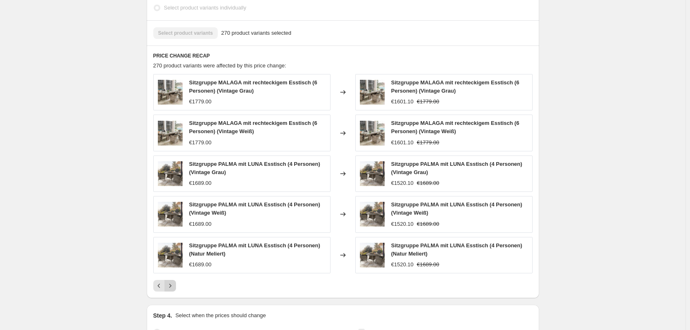
click at [172, 290] on icon "Next" at bounding box center [170, 285] width 8 height 8
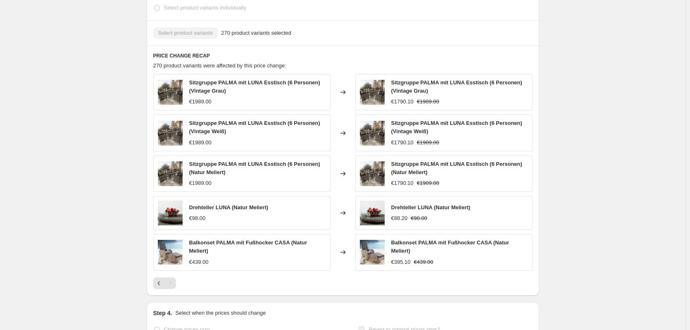
click at [169, 289] on div "Pagination" at bounding box center [171, 283] width 12 height 12
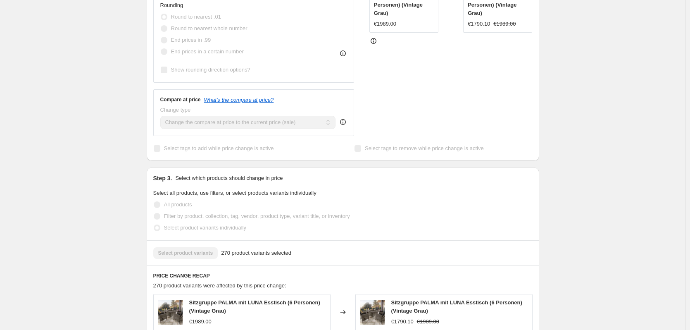
scroll to position [0, 0]
